Goal: Task Accomplishment & Management: Use online tool/utility

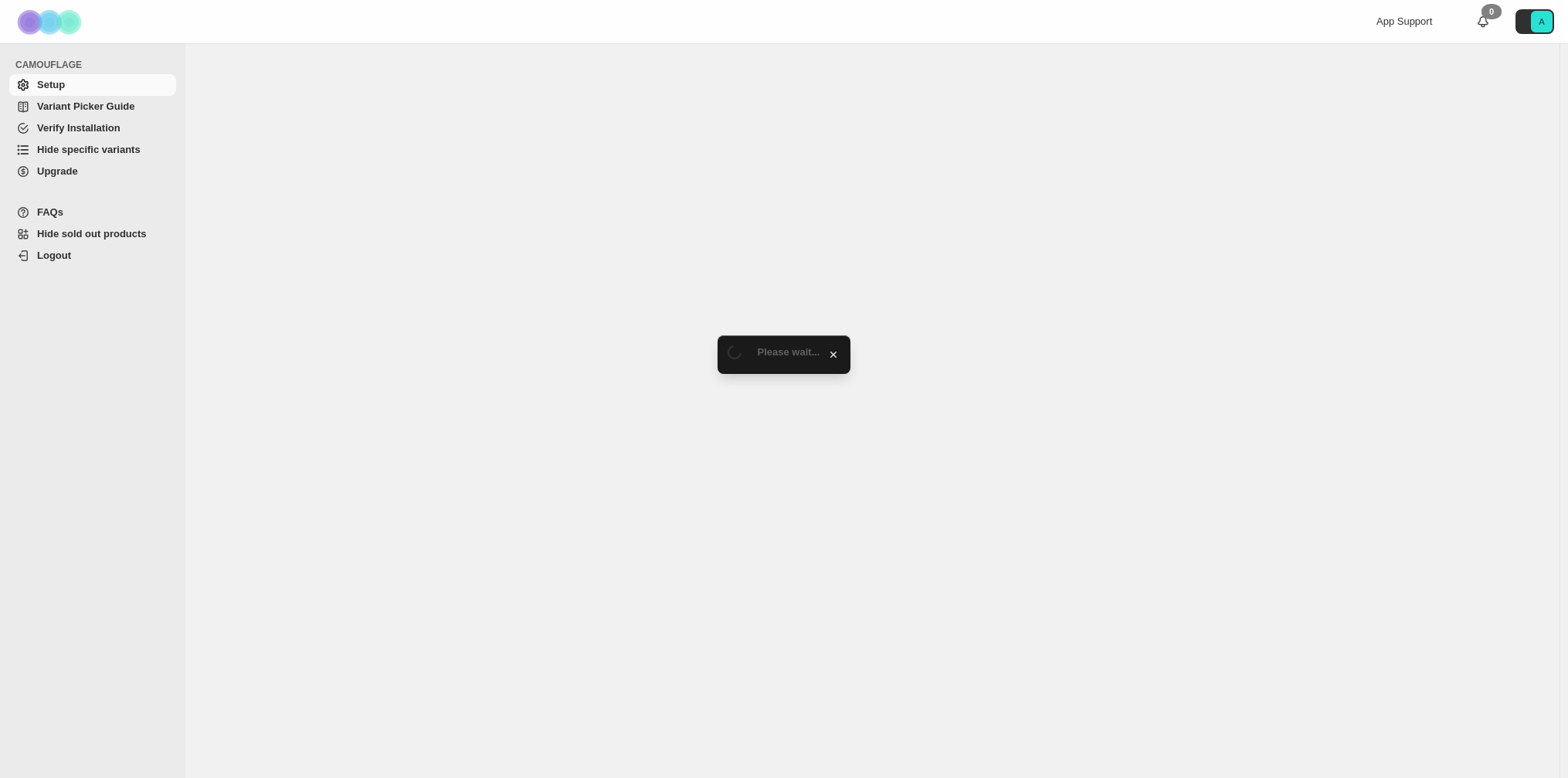
select select "******"
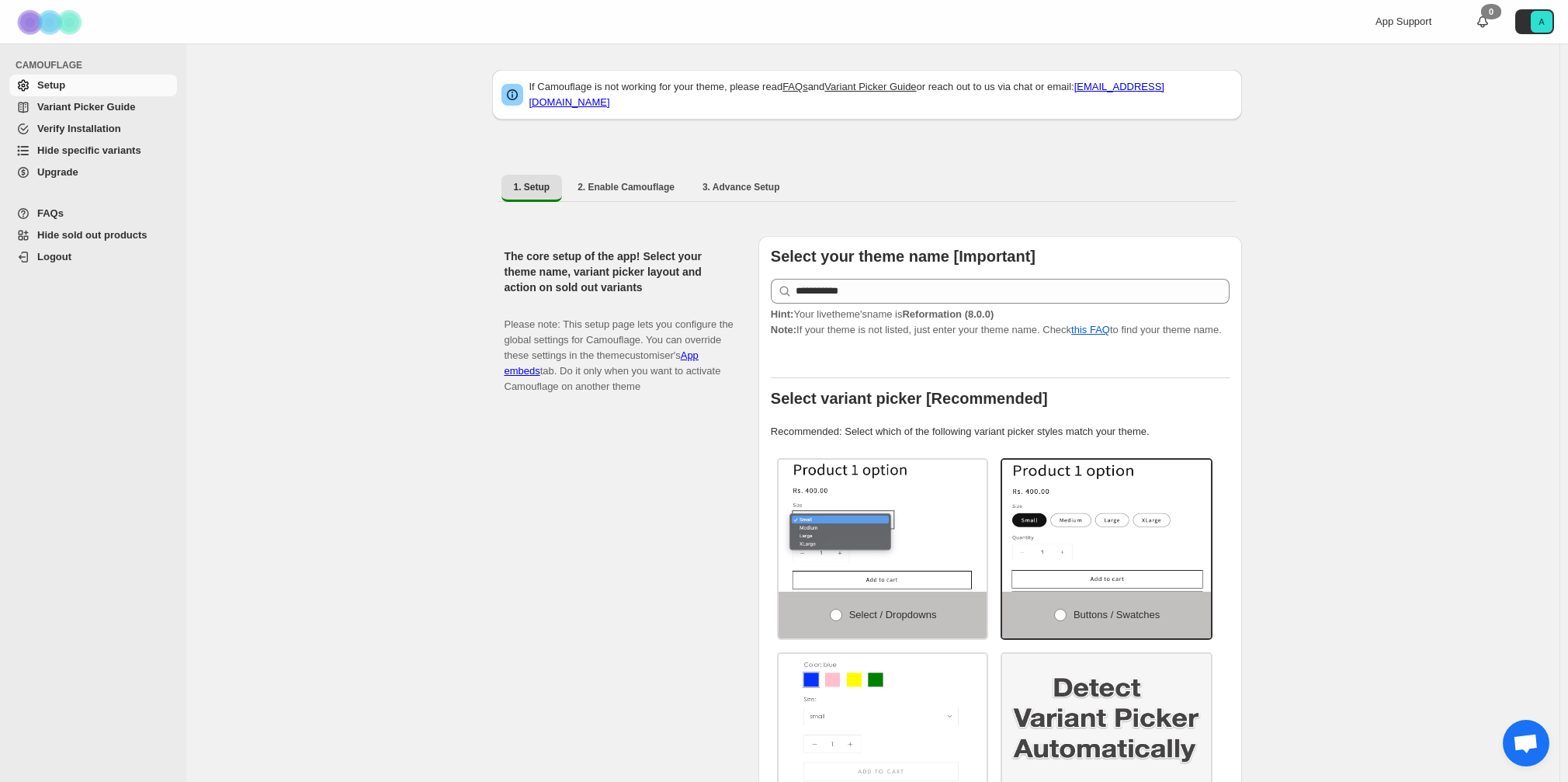
click at [94, 154] on span "Hide specific variants" at bounding box center [89, 150] width 104 height 11
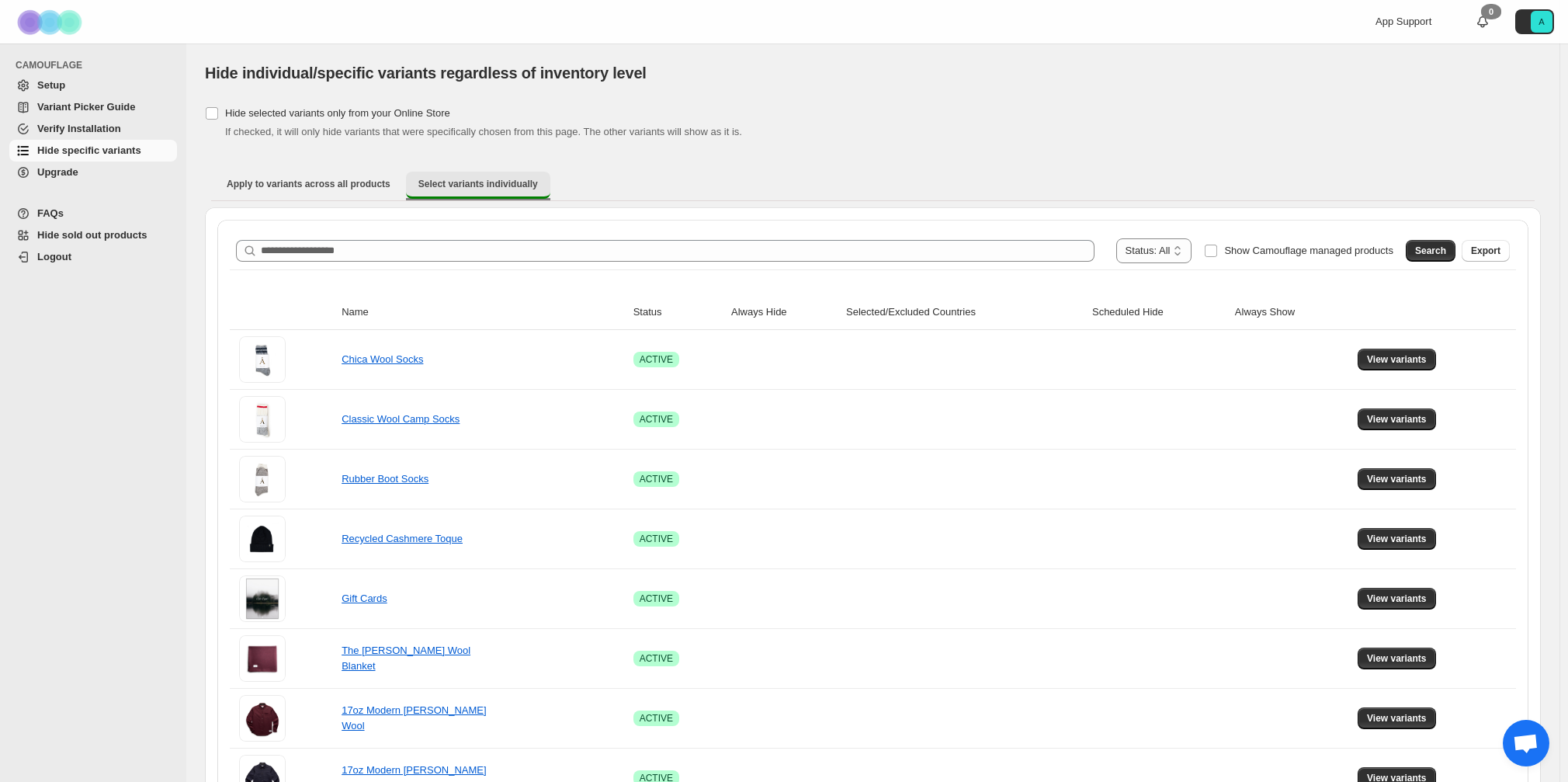
click at [479, 181] on span "Select variants individually" at bounding box center [478, 183] width 119 height 12
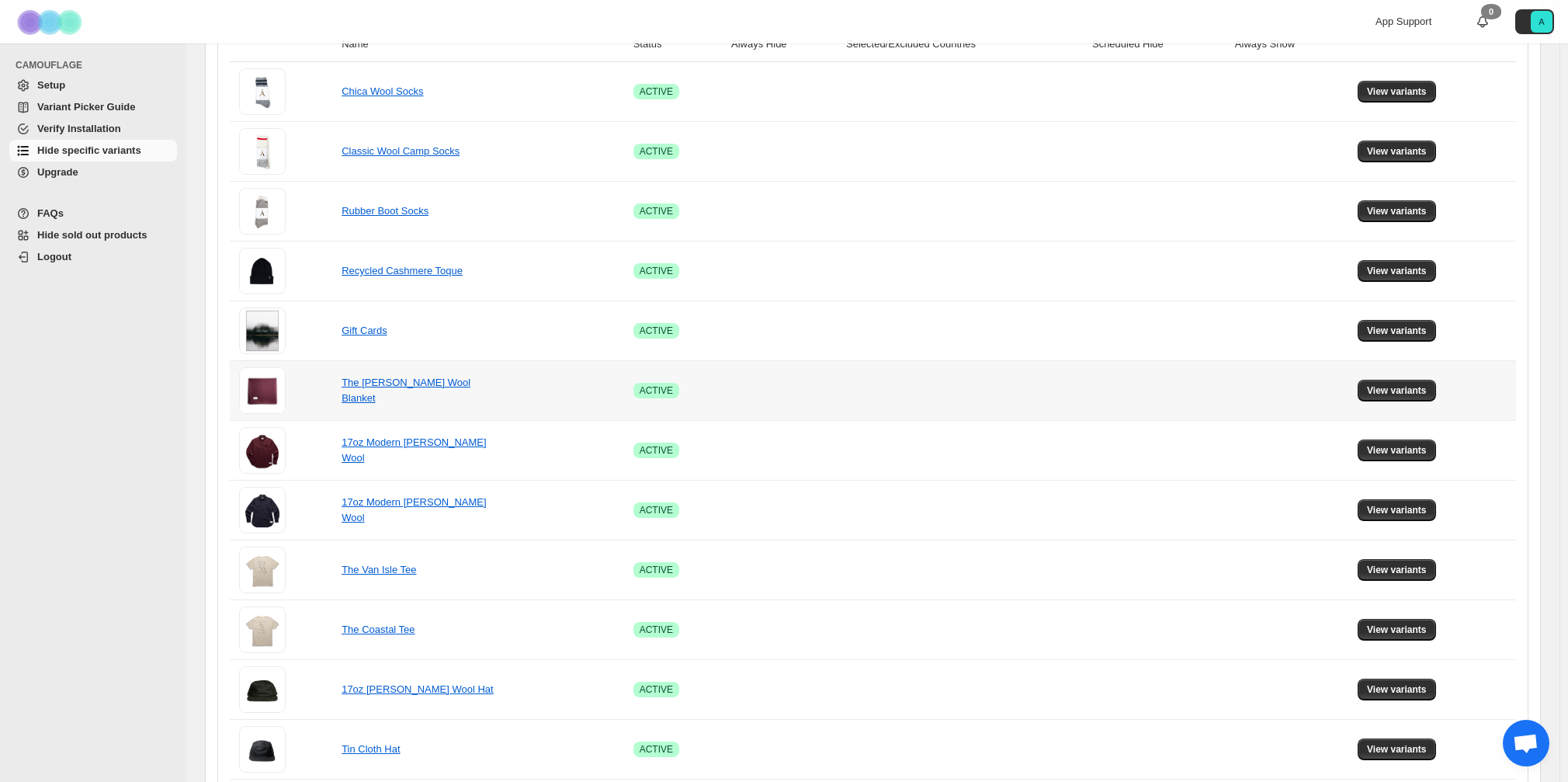
scroll to position [36, 0]
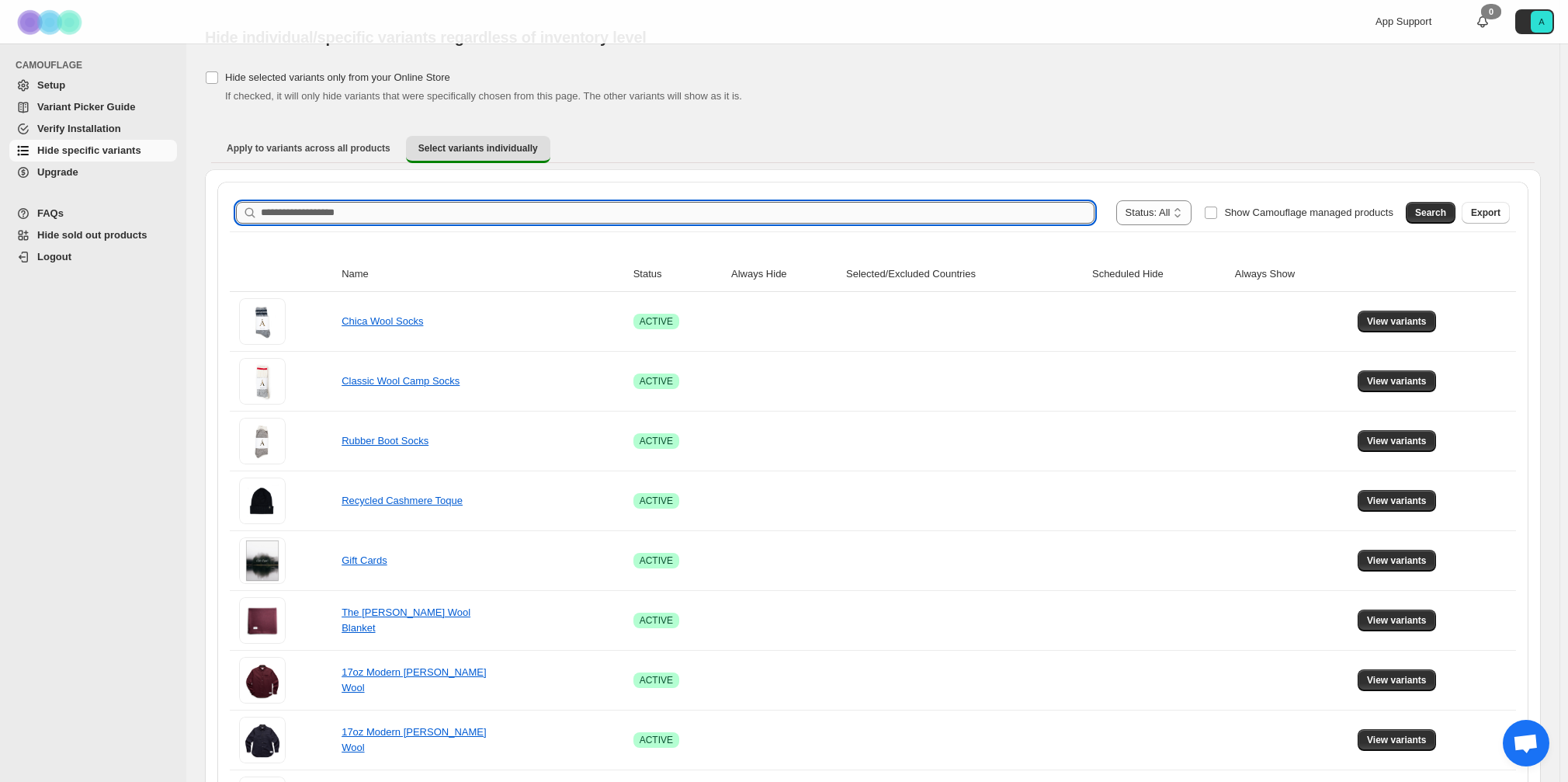
click at [536, 213] on input "Search product name" at bounding box center [678, 213] width 834 height 22
click at [261, 209] on input "*****" at bounding box center [664, 213] width 805 height 22
click at [554, 208] on input "*********" at bounding box center [664, 213] width 805 height 22
type input "**********"
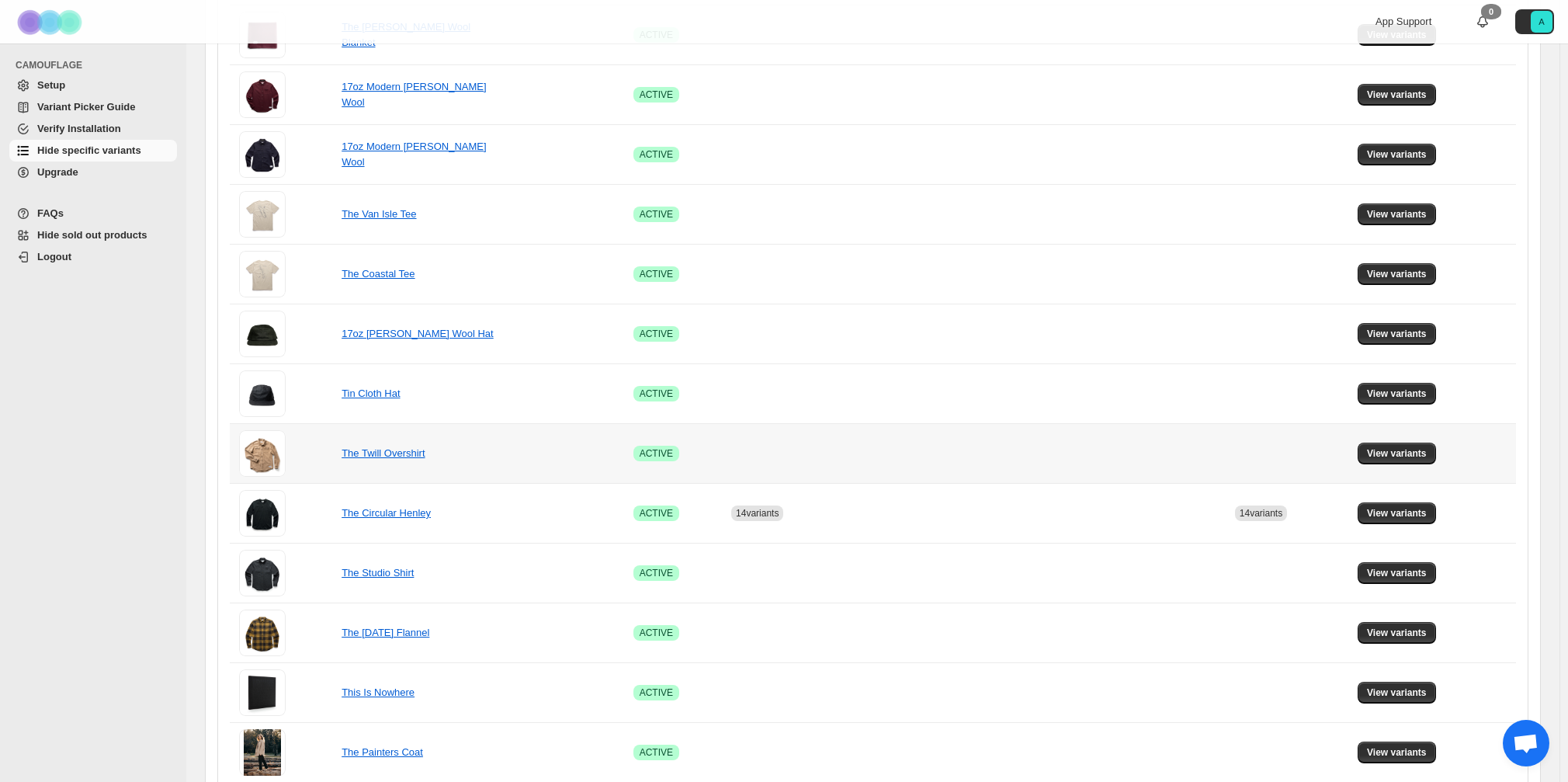
scroll to position [812, 0]
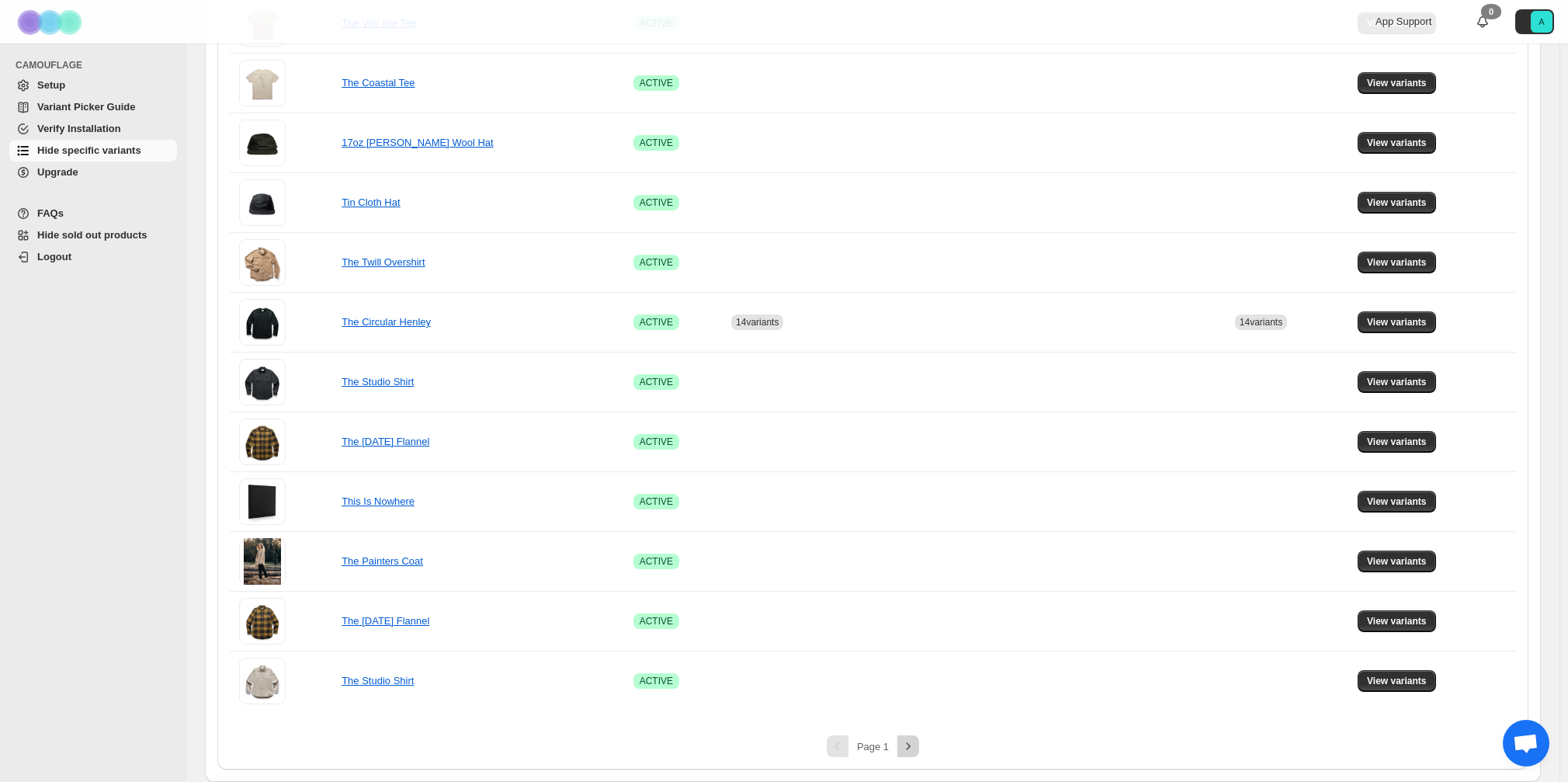
click at [913, 744] on icon "Next" at bounding box center [908, 745] width 15 height 15
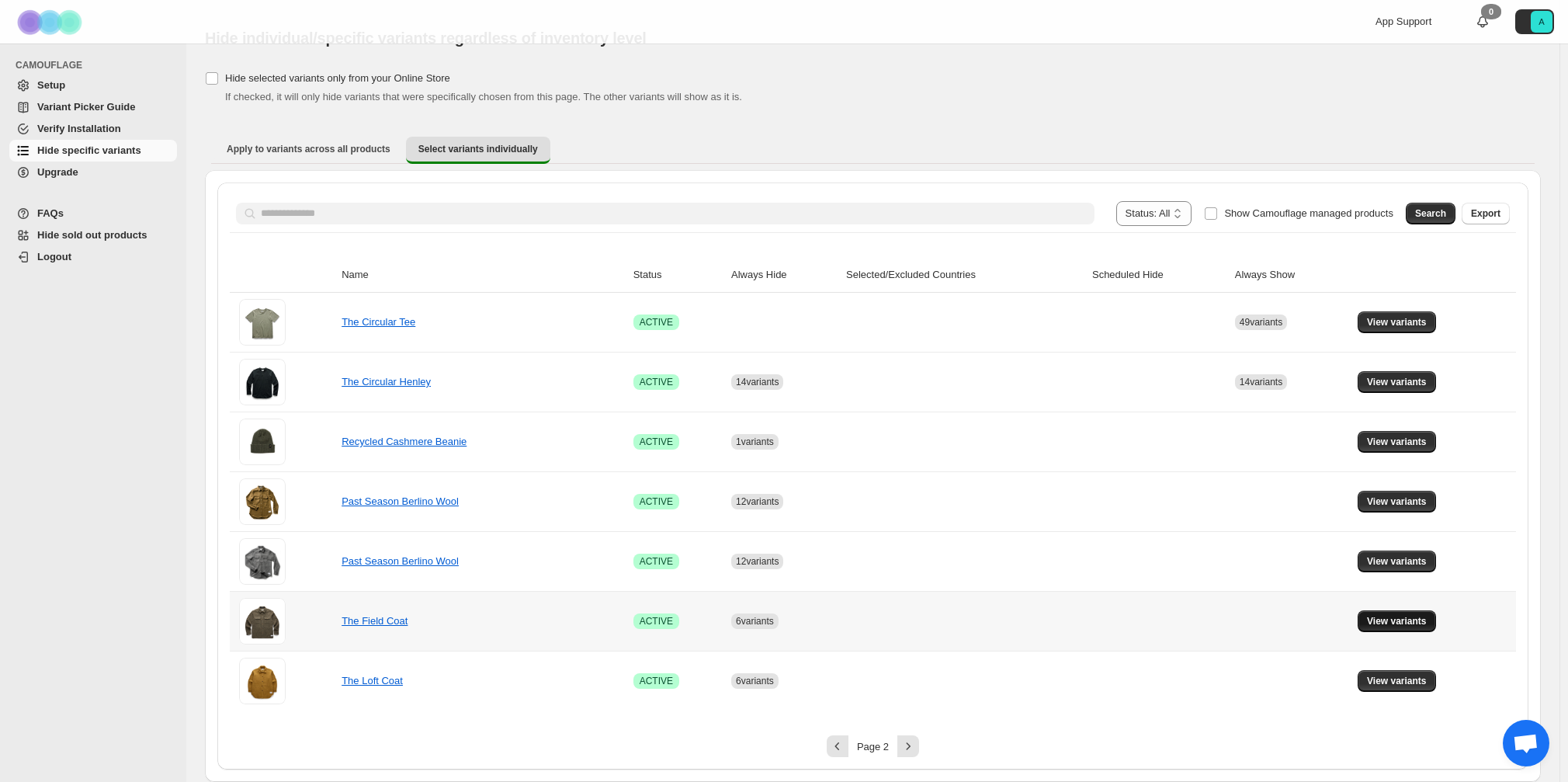
click at [1413, 618] on span "View variants" at bounding box center [1397, 621] width 60 height 12
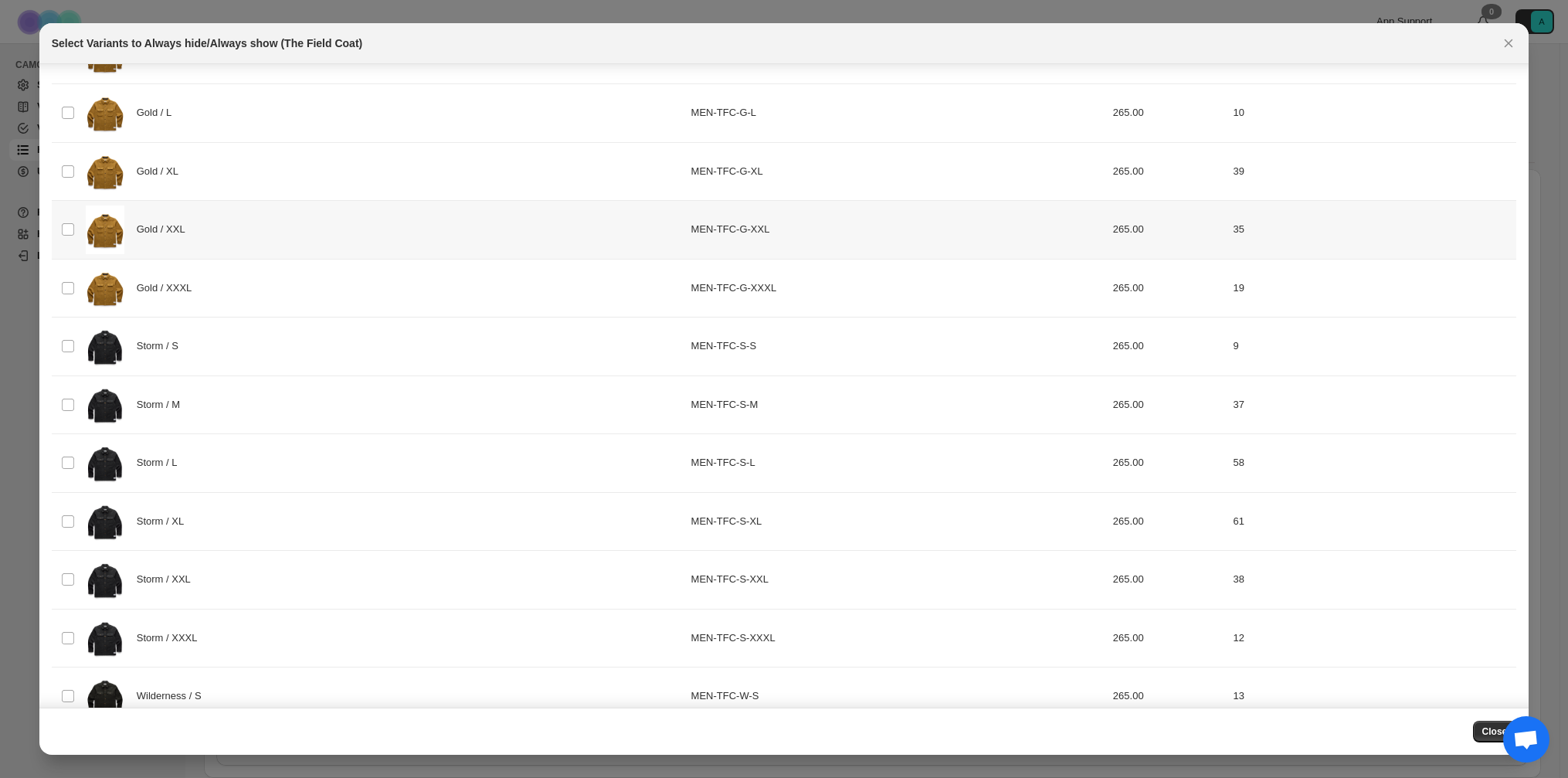
scroll to position [0, 0]
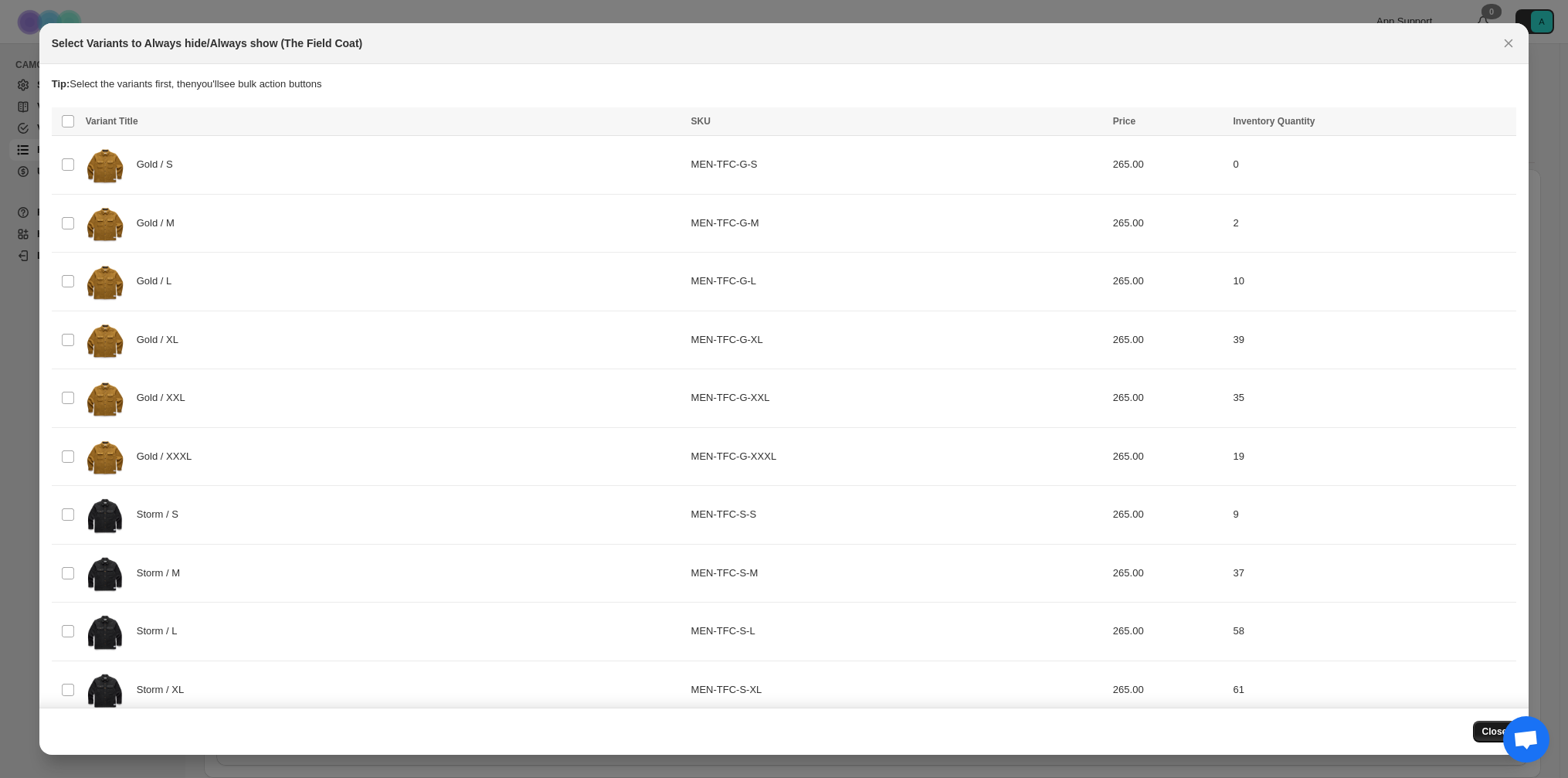
click at [1476, 732] on button "Close" at bounding box center [1495, 731] width 44 height 22
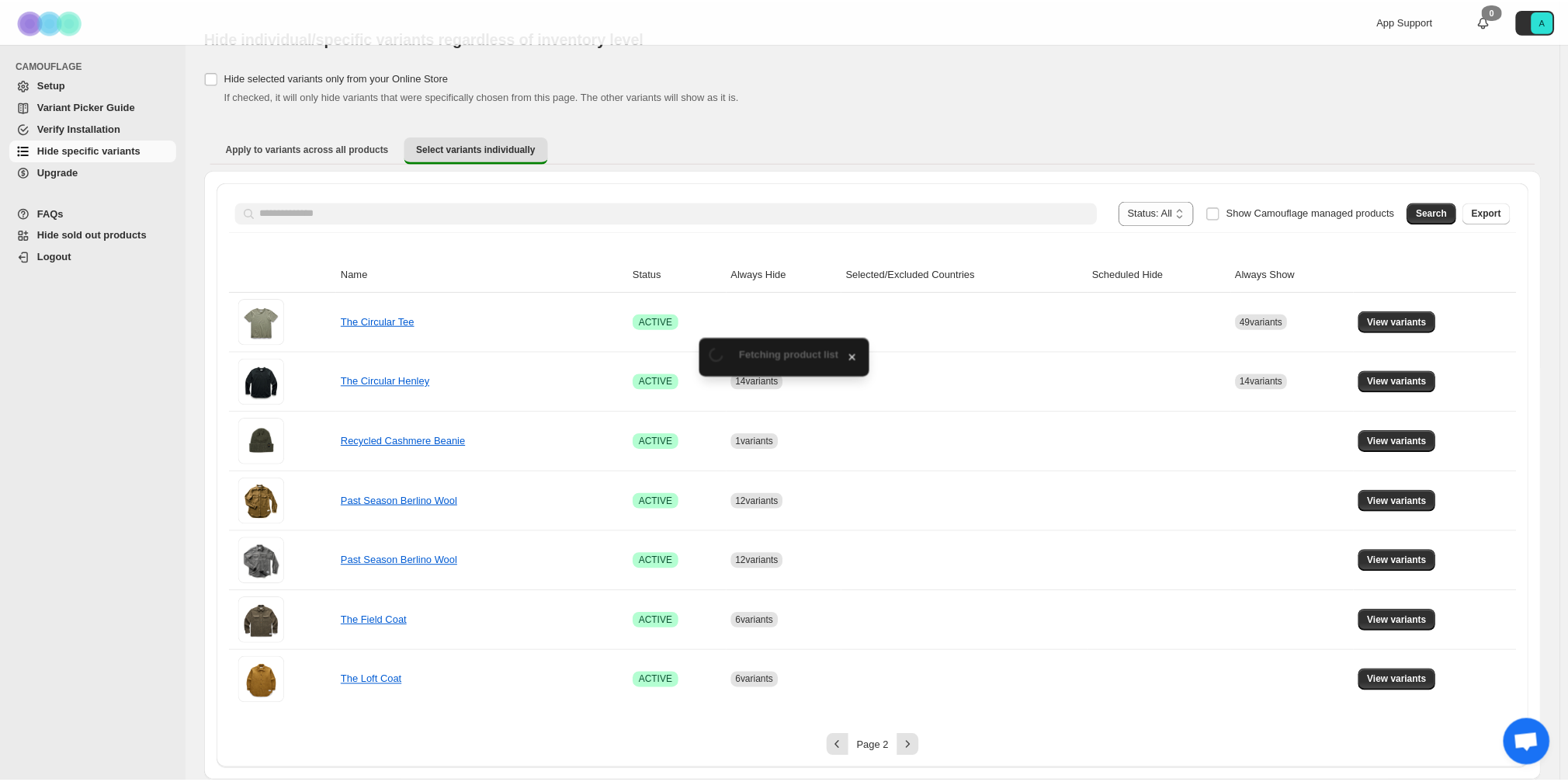
scroll to position [35, 0]
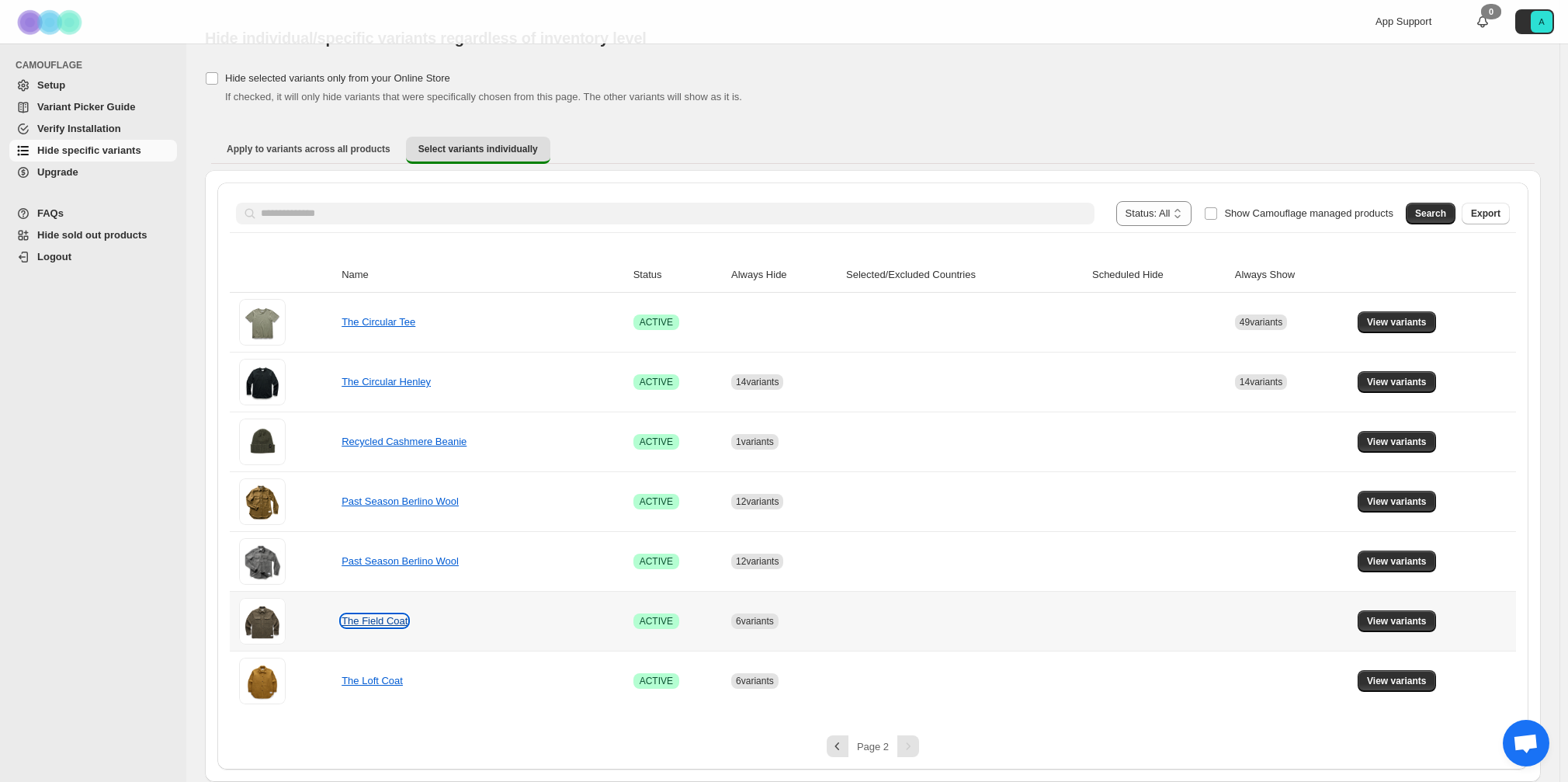
click at [397, 623] on link "The Field Coat" at bounding box center [374, 621] width 66 height 11
click at [1420, 623] on span "View variants" at bounding box center [1397, 621] width 60 height 12
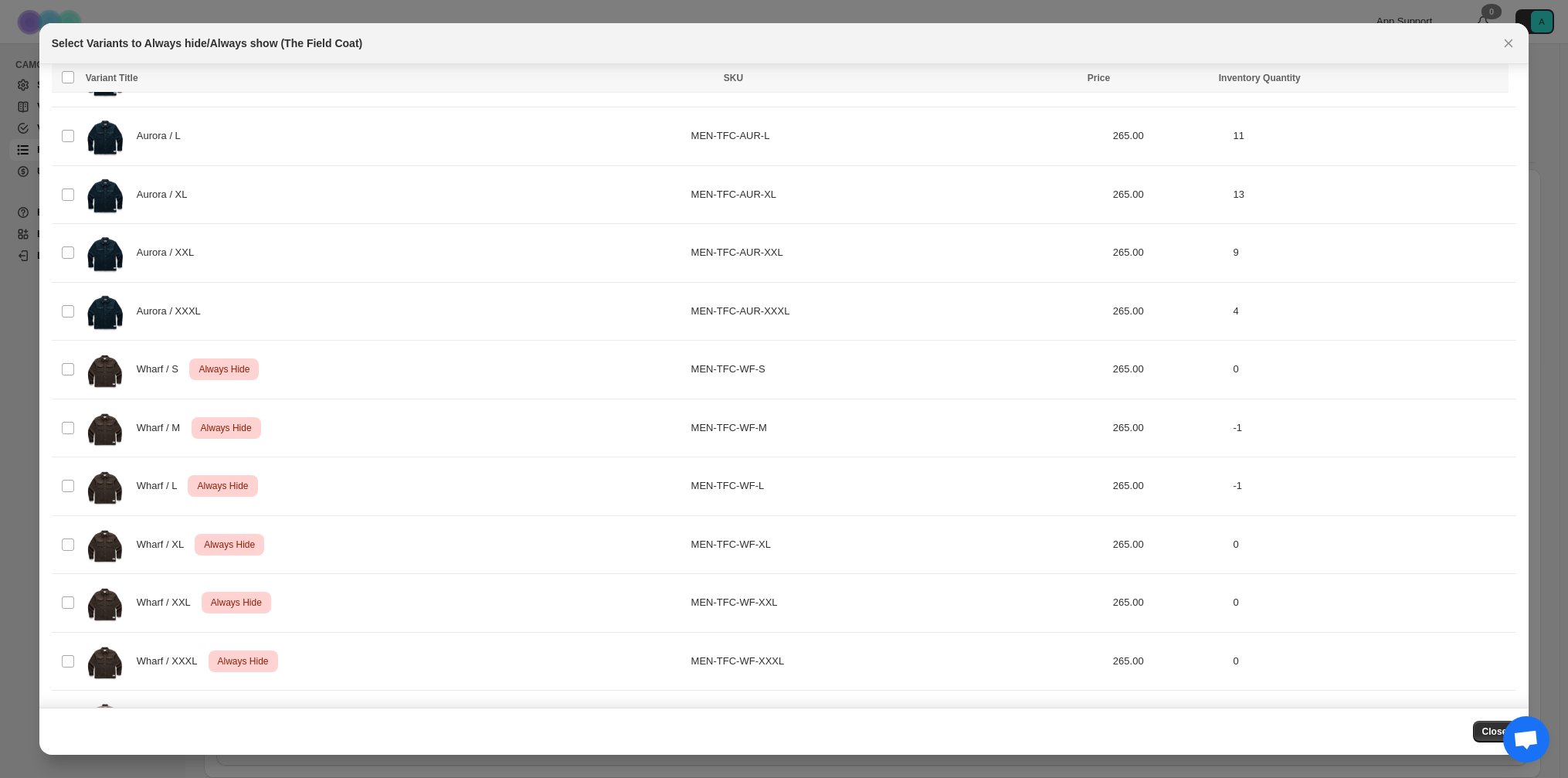
scroll to position [1889, 0]
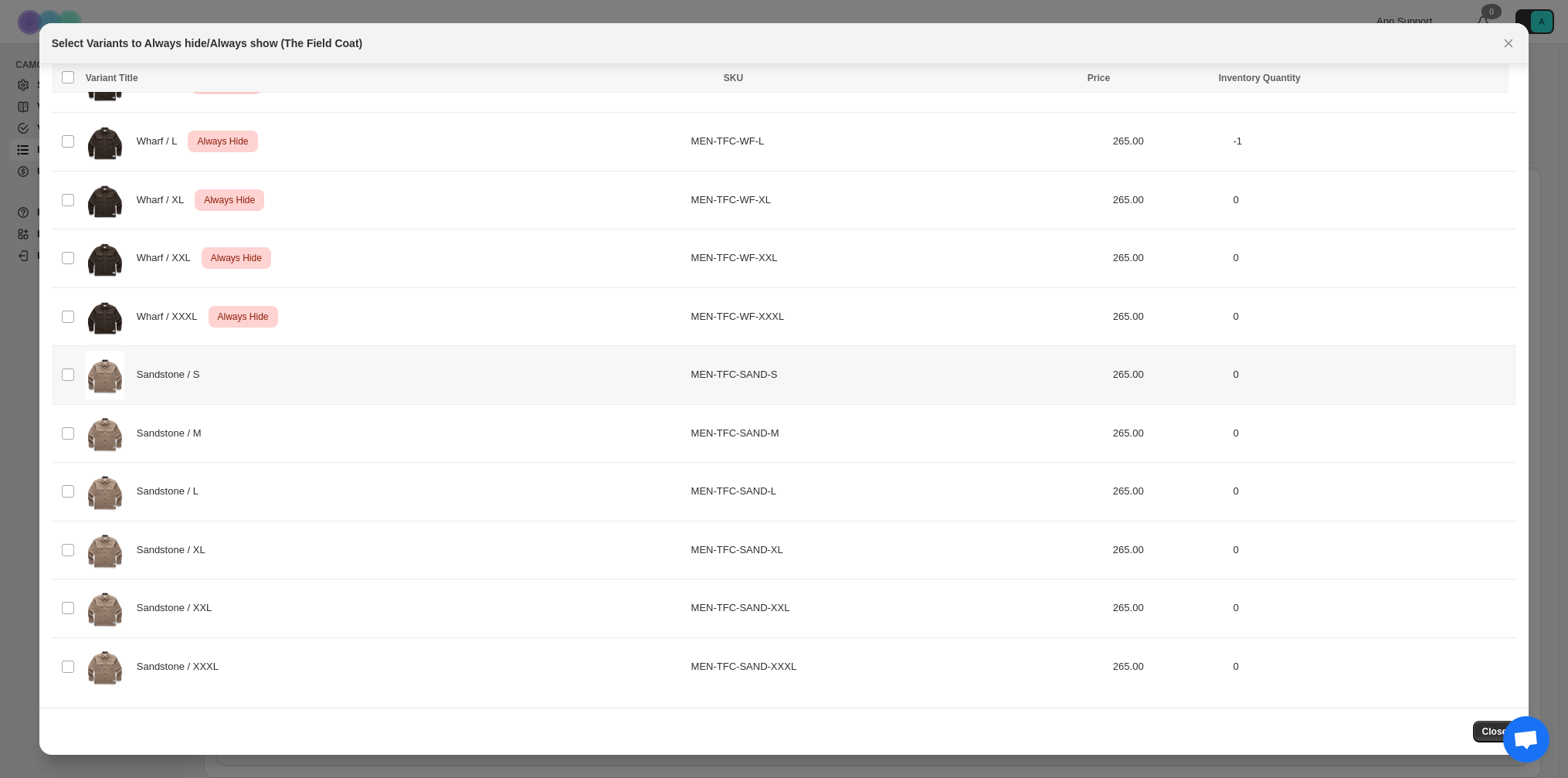
click at [75, 370] on td "Select product variant" at bounding box center [66, 375] width 29 height 59
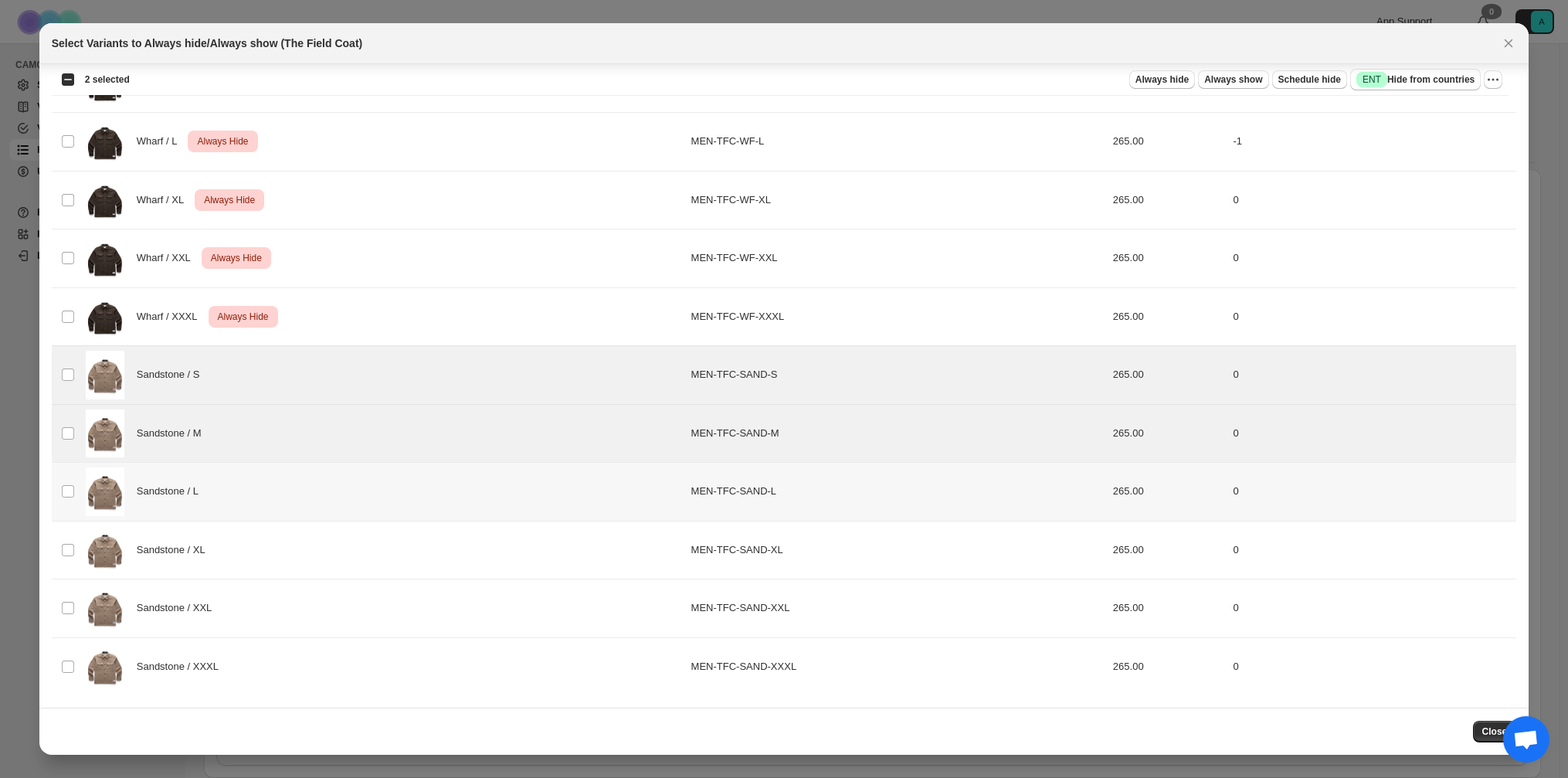
click at [69, 500] on td "Select product variant" at bounding box center [66, 491] width 29 height 59
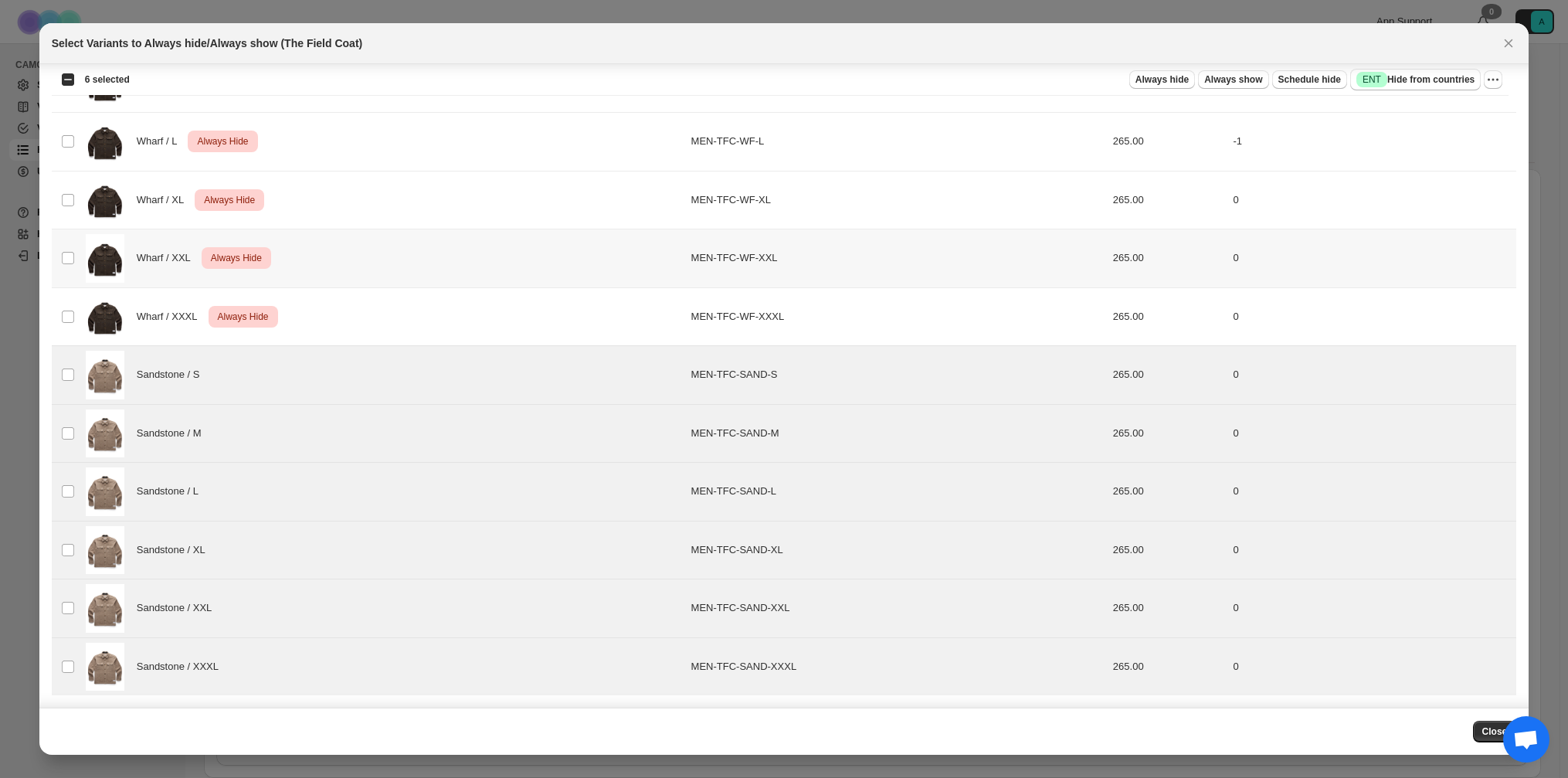
scroll to position [1504, 0]
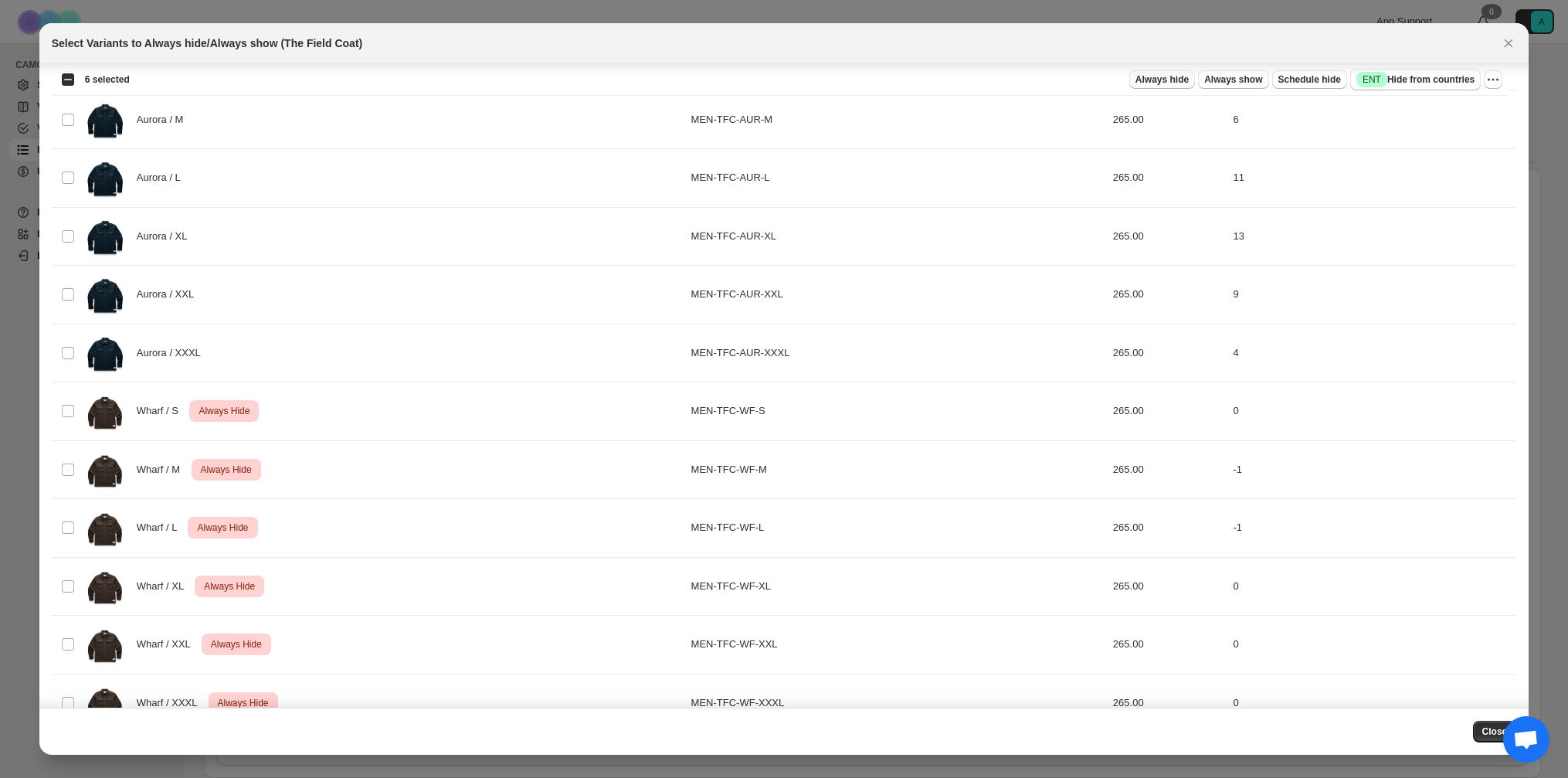
click at [1148, 82] on span "Always hide" at bounding box center [1162, 79] width 53 height 12
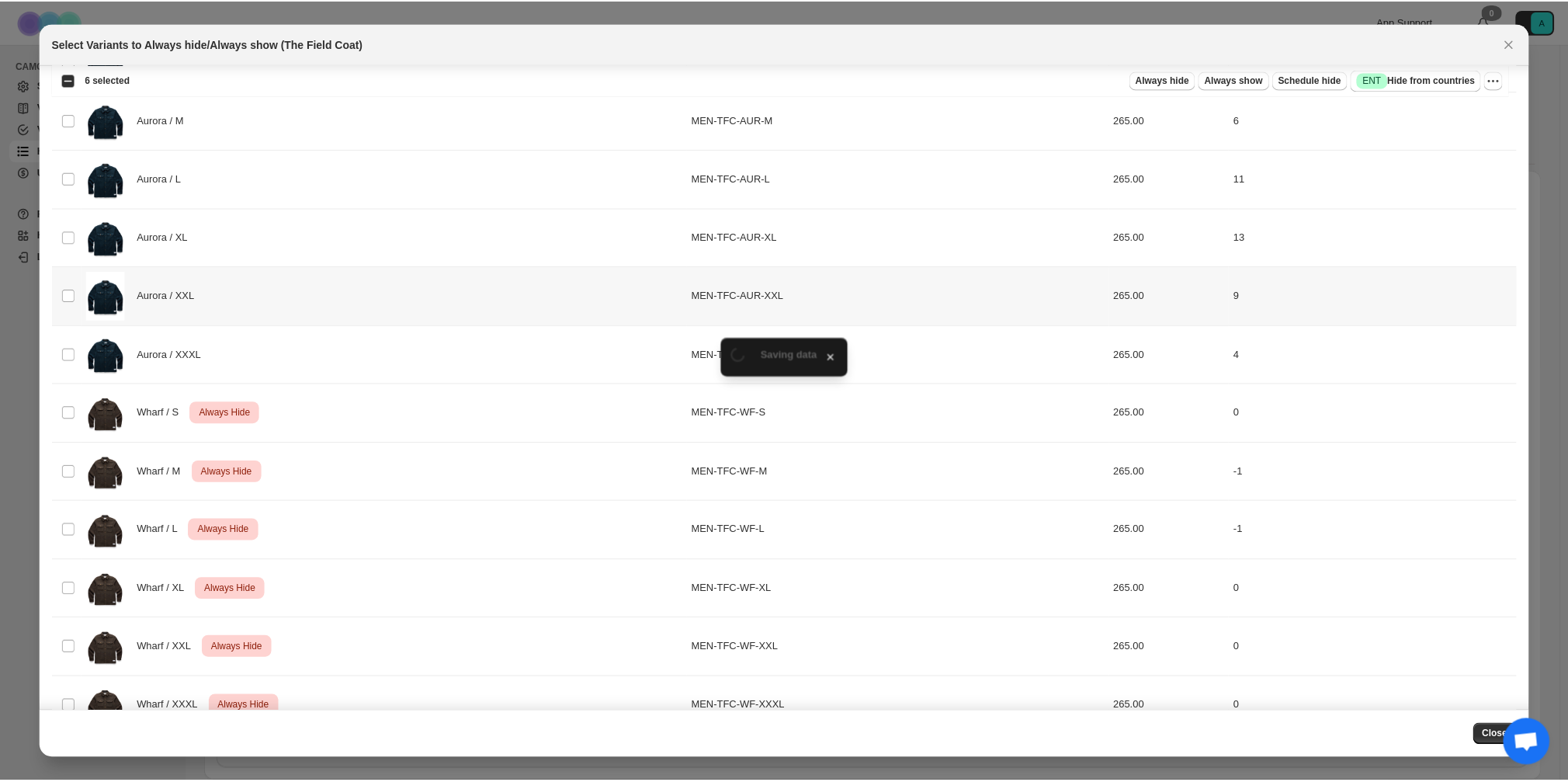
scroll to position [35, 0]
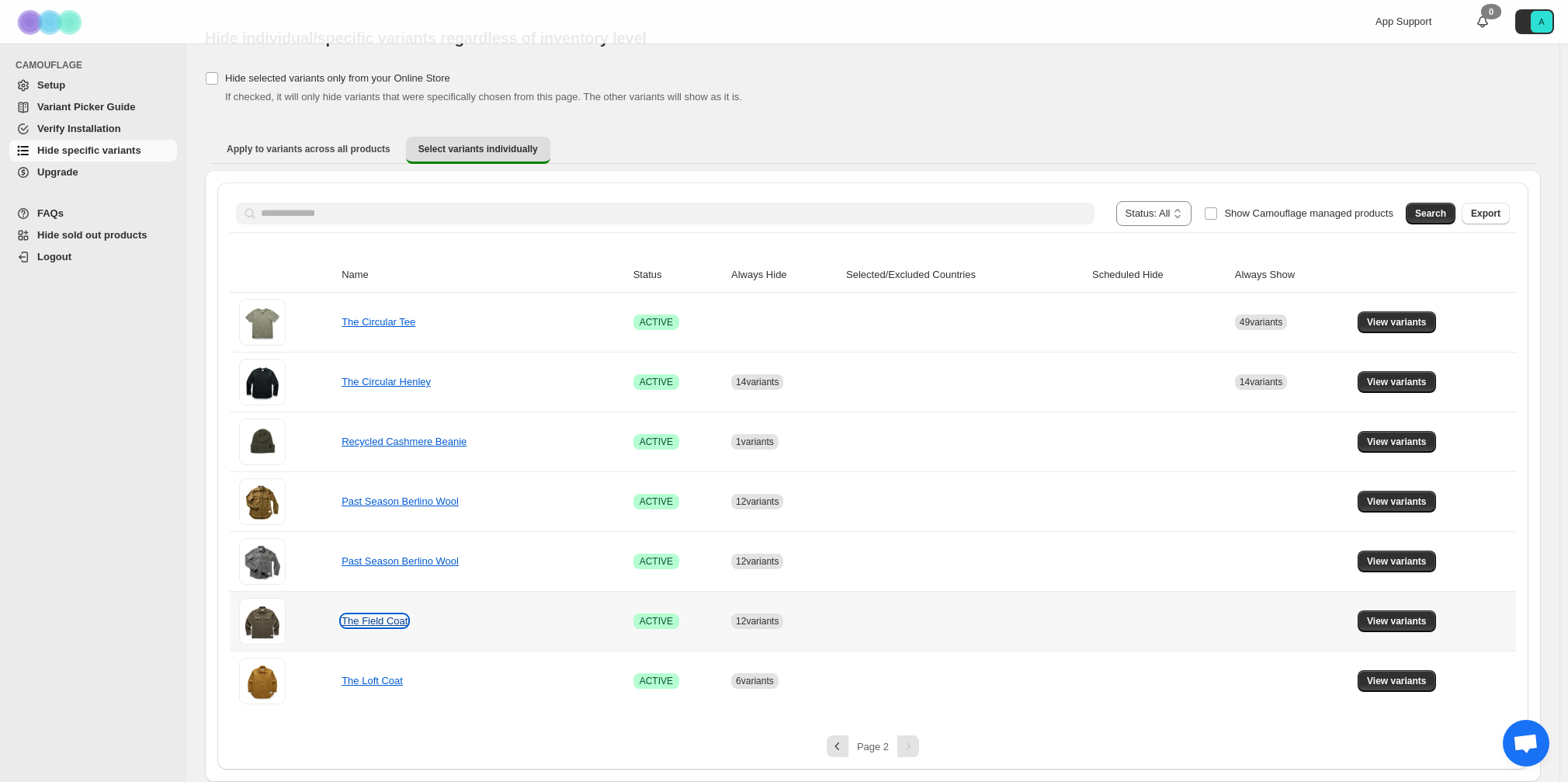
click at [393, 623] on link "The Field Coat" at bounding box center [374, 621] width 66 height 11
click at [1385, 618] on span "View variants" at bounding box center [1397, 621] width 60 height 12
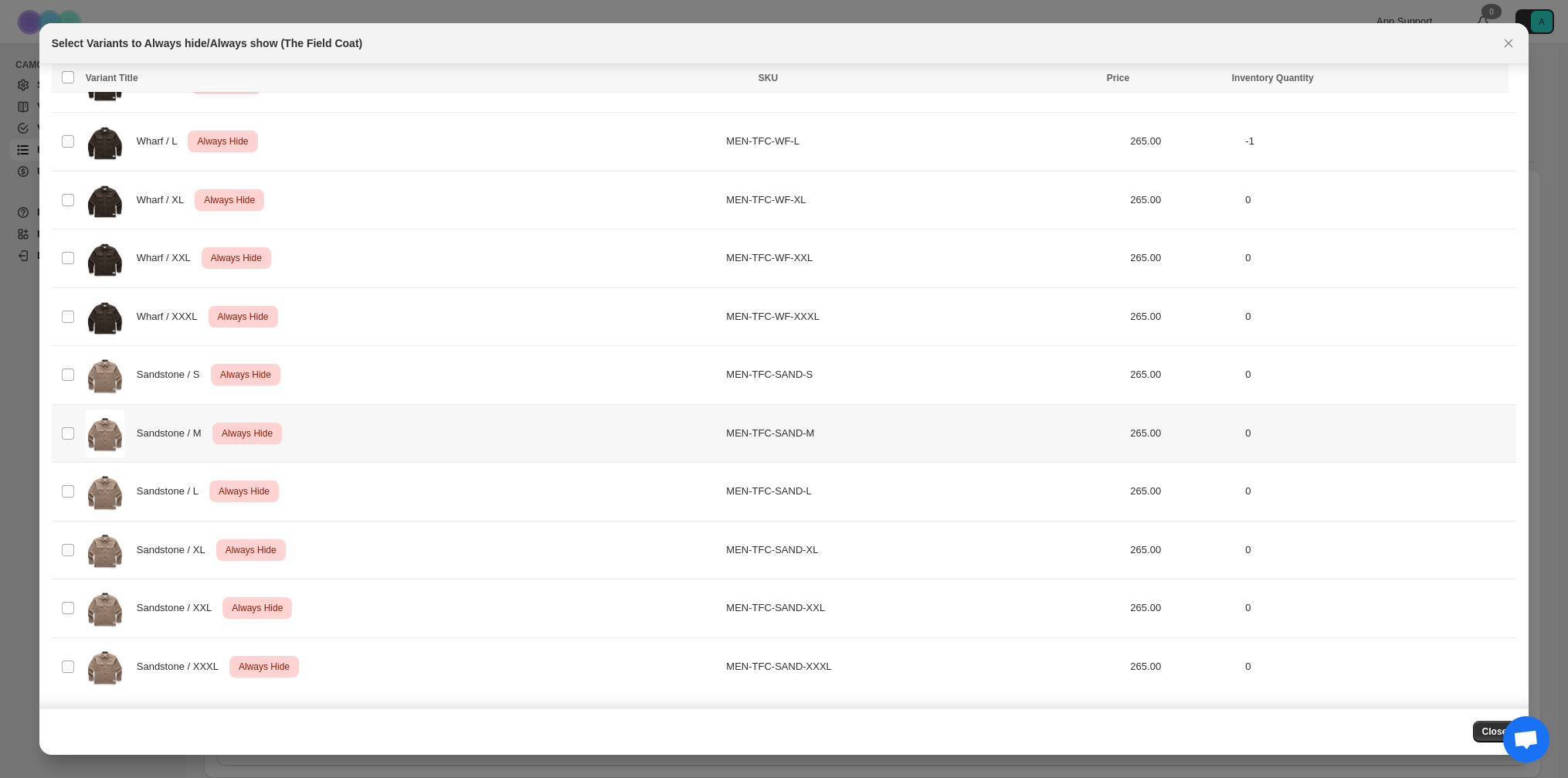
scroll to position [1735, 0]
